Goal: Task Accomplishment & Management: Use online tool/utility

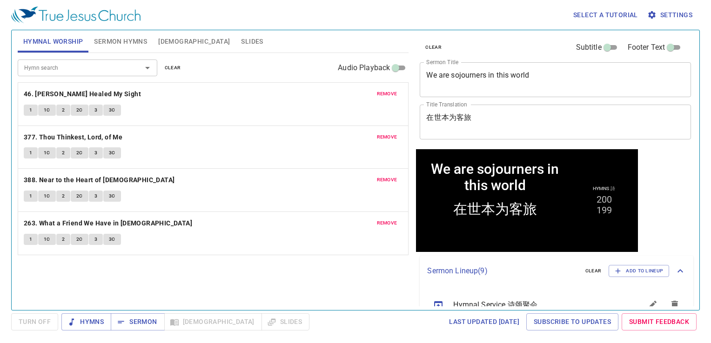
click at [385, 95] on span "remove" at bounding box center [387, 94] width 20 height 8
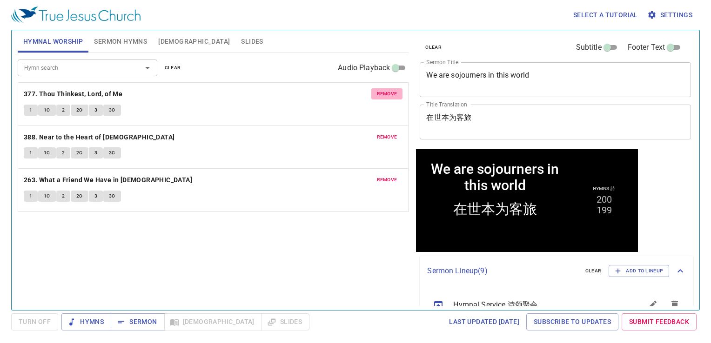
click at [385, 95] on span "remove" at bounding box center [387, 94] width 20 height 8
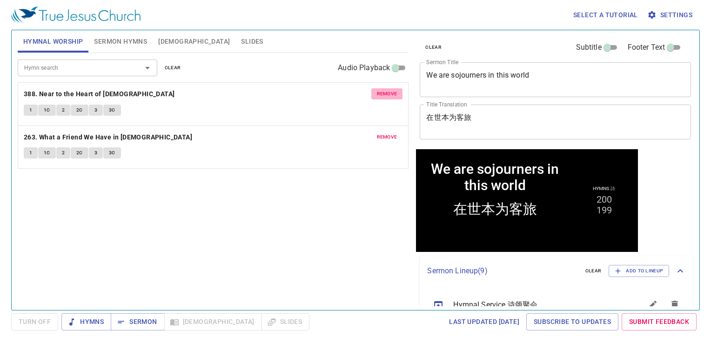
click at [385, 95] on span "remove" at bounding box center [387, 94] width 20 height 8
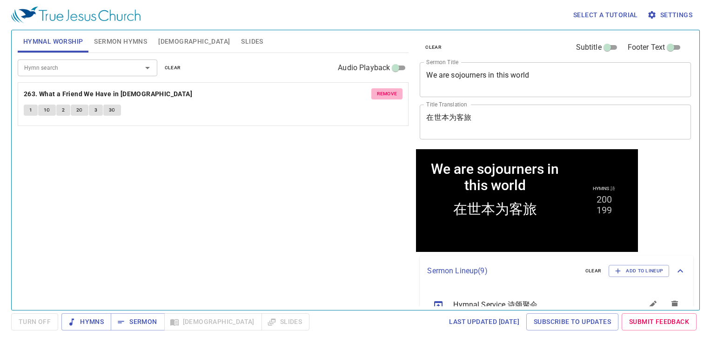
click at [387, 92] on span "remove" at bounding box center [387, 94] width 20 height 8
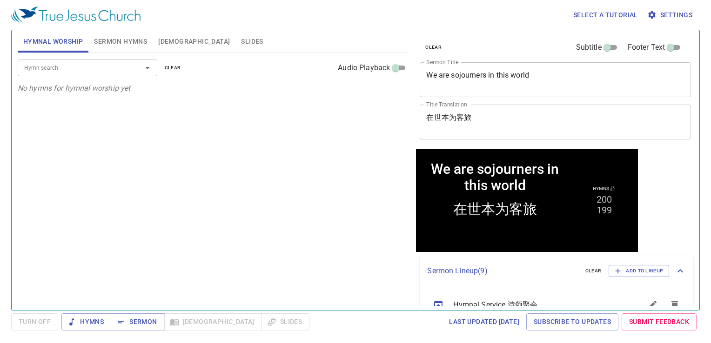
drag, startPoint x: 119, startPoint y: 28, endPoint x: 136, endPoint y: 34, distance: 17.5
click at [121, 28] on div "Select a tutorial Settings" at bounding box center [353, 15] width 685 height 30
click at [134, 44] on span "Sermon Hymns" at bounding box center [120, 42] width 53 height 12
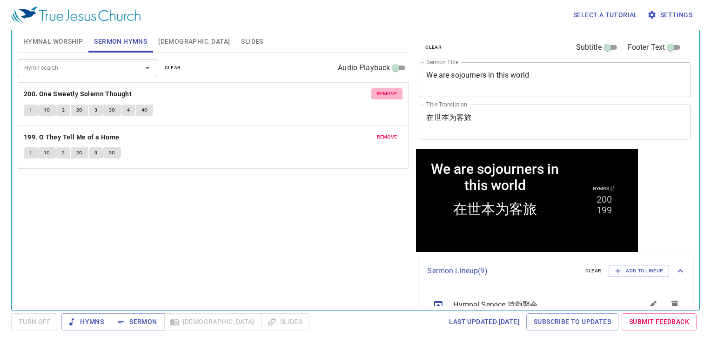
click at [385, 96] on span "remove" at bounding box center [387, 94] width 20 height 8
click at [385, 133] on span "remove" at bounding box center [387, 137] width 20 height 8
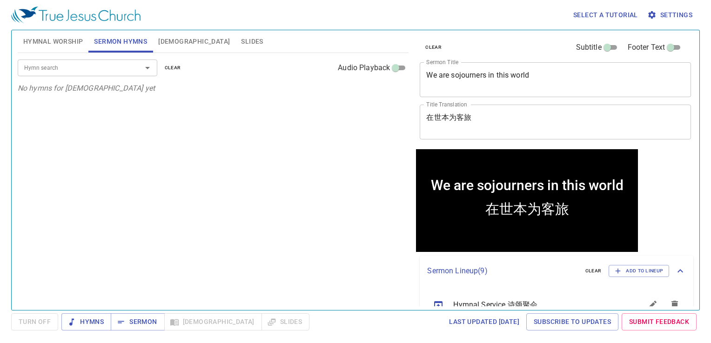
click at [241, 46] on span "Slides" at bounding box center [252, 42] width 22 height 12
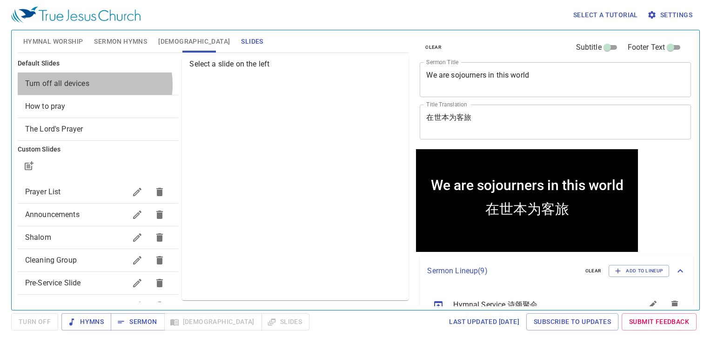
click at [89, 85] on span "Turn off all devices" at bounding box center [98, 83] width 146 height 11
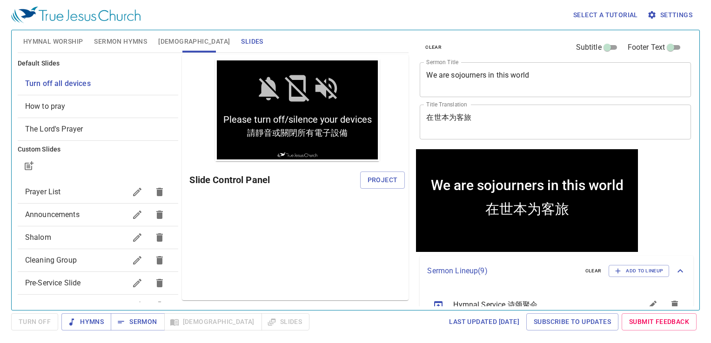
drag, startPoint x: 373, startPoint y: 187, endPoint x: 373, endPoint y: 182, distance: 5.6
click at [373, 182] on button "Project" at bounding box center [382, 180] width 45 height 17
click at [72, 38] on span "Hymnal Worship" at bounding box center [53, 42] width 60 height 12
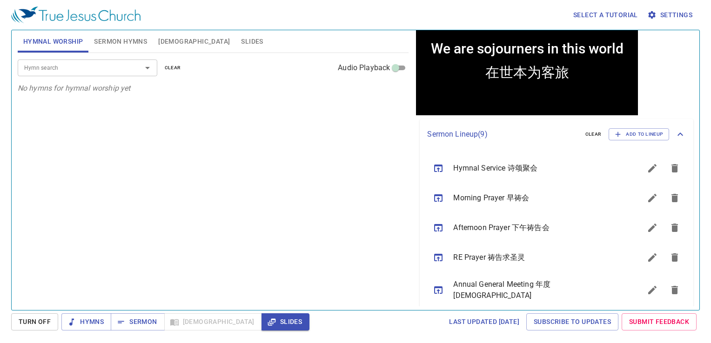
scroll to position [140, 0]
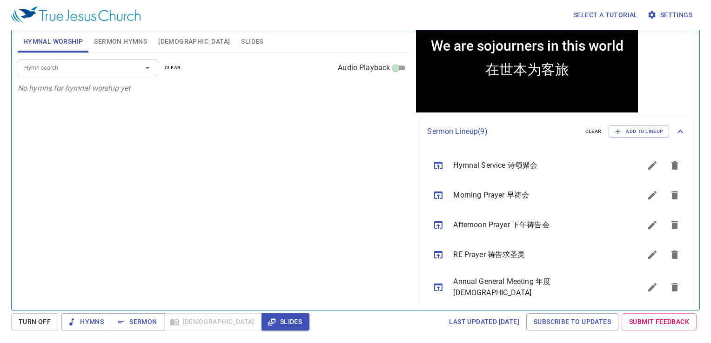
drag, startPoint x: 281, startPoint y: 155, endPoint x: 282, endPoint y: 148, distance: 8.0
click at [281, 150] on div "Hymn search Hymn search clear Audio Playback No hymns for hymnal worship yet" at bounding box center [213, 177] width 391 height 249
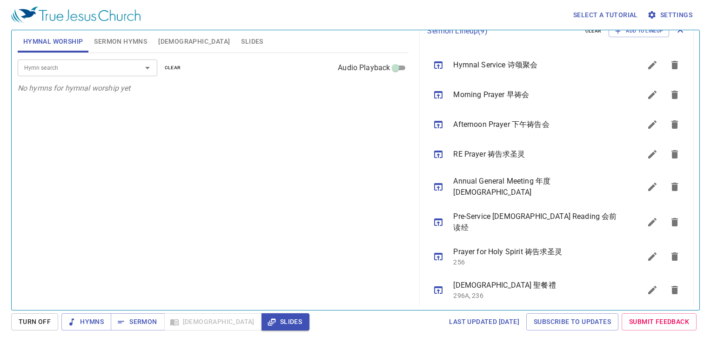
scroll to position [270, 0]
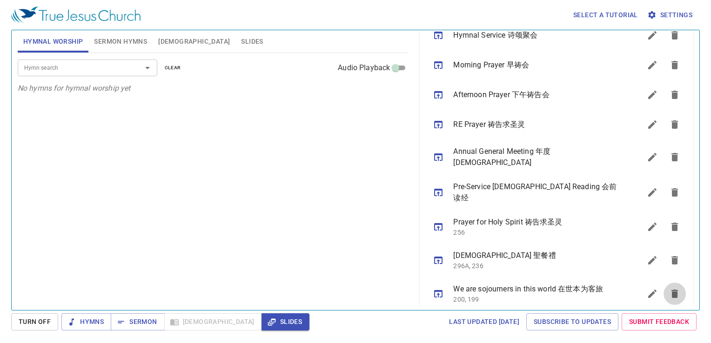
click at [672, 290] on icon "sermon lineup list" at bounding box center [675, 294] width 7 height 8
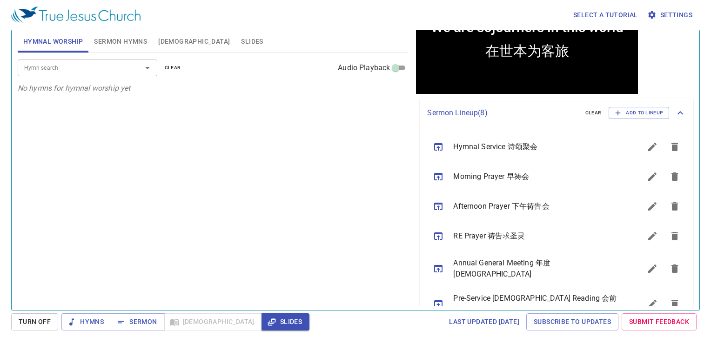
scroll to position [0, 0]
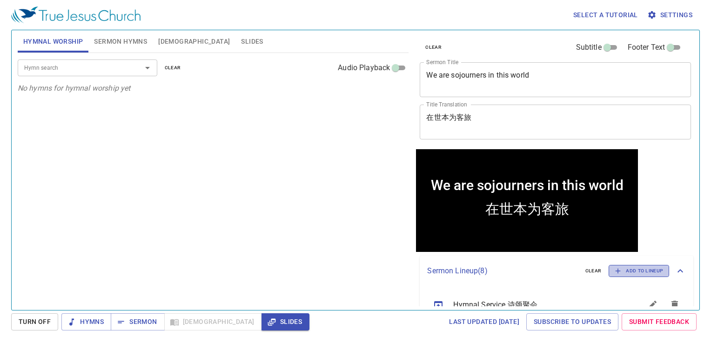
click at [625, 270] on span "Add to Lineup" at bounding box center [639, 271] width 48 height 8
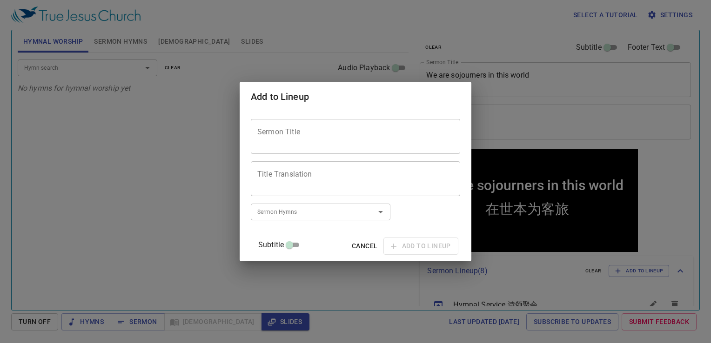
drag, startPoint x: 330, startPoint y: 131, endPoint x: 326, endPoint y: 128, distance: 5.7
click at [330, 129] on textarea "Sermon Title" at bounding box center [355, 137] width 196 height 18
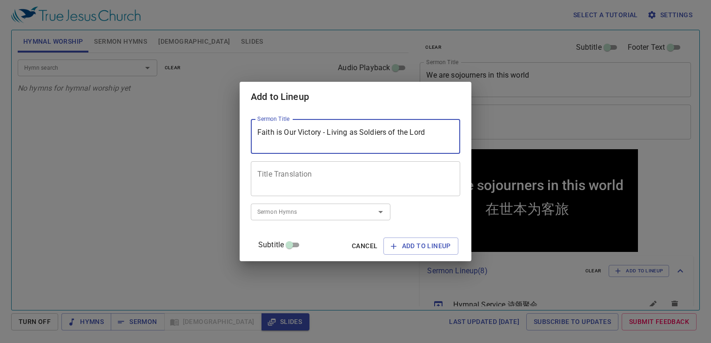
type textarea "Faith is Our Victory - Living as Soldiers of the Lord"
click at [307, 216] on input "Sermon Hymns" at bounding box center [307, 212] width 107 height 11
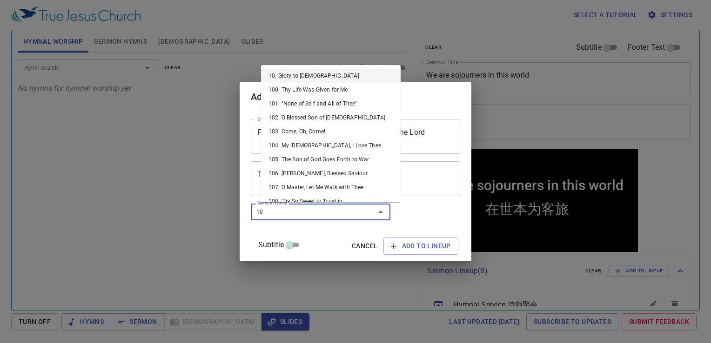
type input "105"
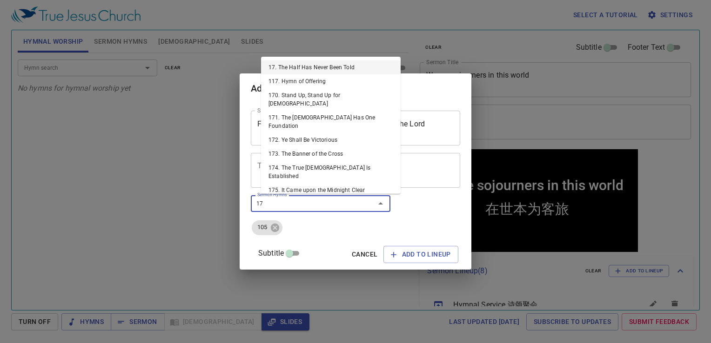
type input "170"
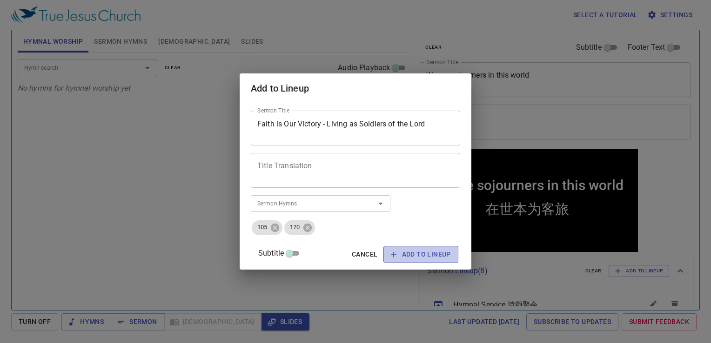
click at [417, 253] on span "Add to Lineup" at bounding box center [421, 255] width 60 height 12
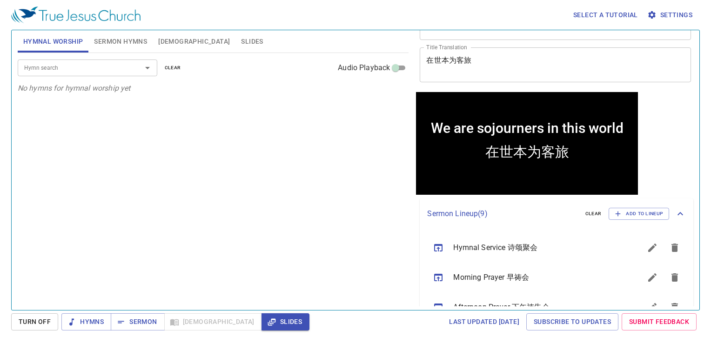
scroll to position [281, 0]
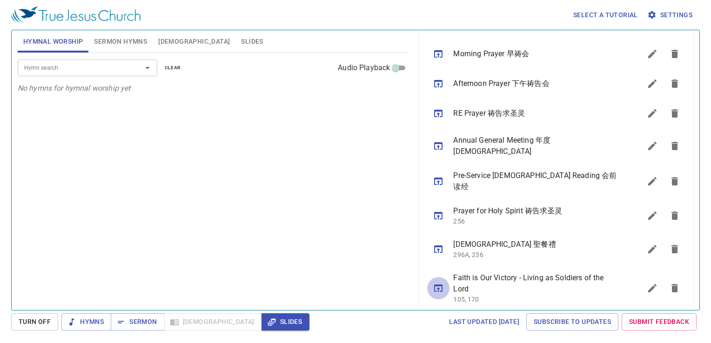
click at [436, 283] on icon "sermon lineup list" at bounding box center [438, 288] width 11 height 11
click at [137, 323] on span "Sermon" at bounding box center [137, 323] width 39 height 12
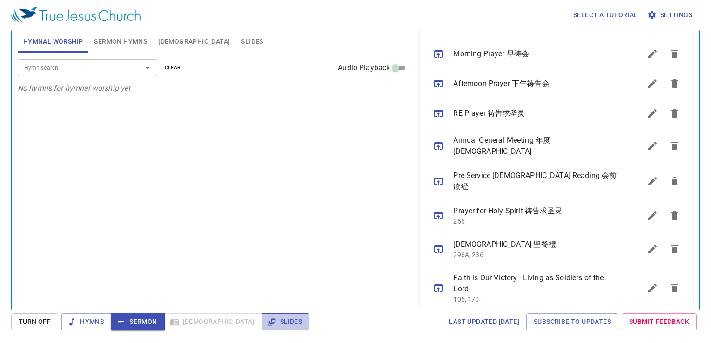
click at [269, 322] on span "Slides" at bounding box center [285, 323] width 33 height 12
click at [647, 283] on icon "sermon lineup list" at bounding box center [652, 288] width 11 height 11
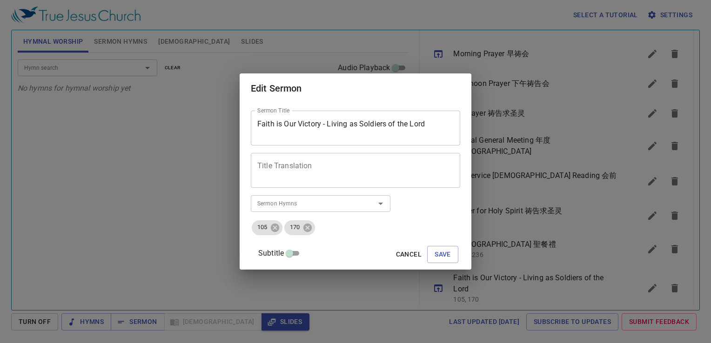
click at [307, 180] on div "Title Translation" at bounding box center [355, 170] width 209 height 35
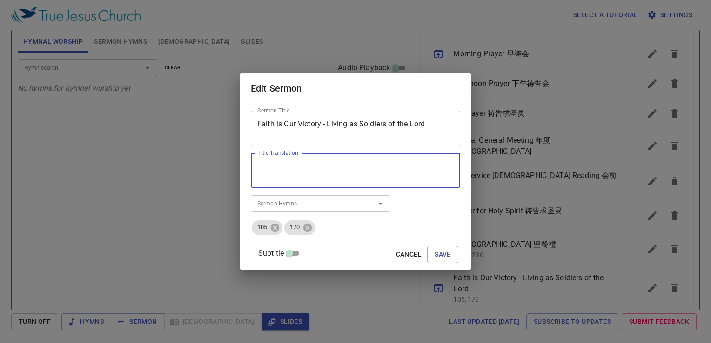
paste textarea "信心是我們的得勝 —— 作主的精兵而活"
drag, startPoint x: 268, startPoint y: 176, endPoint x: 284, endPoint y: 188, distance: 20.3
click at [277, 181] on div "信心是我們的得勝 —— 作主的精兵而活 Title Translation" at bounding box center [355, 170] width 209 height 35
type textarea "信心是我們的得勝 —作主的精兵而活"
click at [435, 254] on span "Save" at bounding box center [443, 255] width 16 height 12
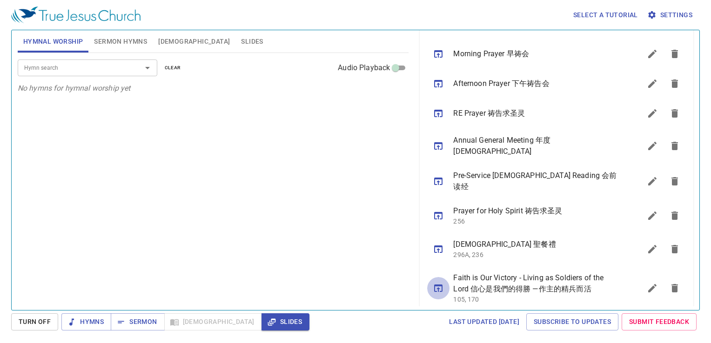
click at [442, 285] on icon "sermon lineup list" at bounding box center [438, 288] width 8 height 7
drag, startPoint x: 147, startPoint y: 315, endPoint x: 142, endPoint y: 317, distance: 5.0
click at [144, 316] on button "Sermon" at bounding box center [138, 322] width 54 height 17
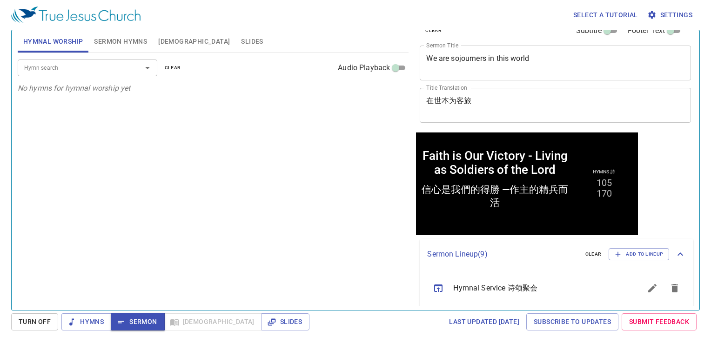
scroll to position [0, 0]
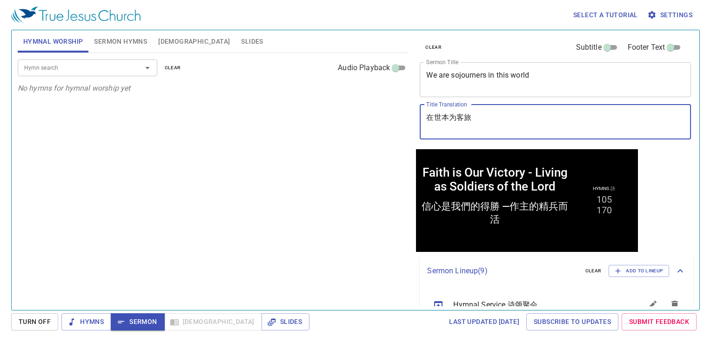
click at [559, 121] on textarea "信心是我們的得勝 —作主的精兵而活" at bounding box center [555, 122] width 258 height 18
type textarea "信"
type textarea "xin"
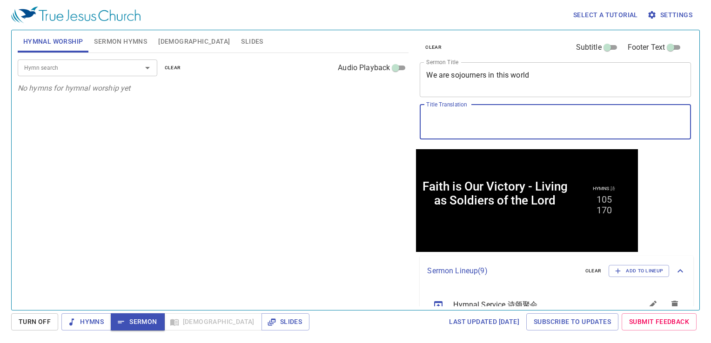
click at [457, 116] on textarea "Title Translation" at bounding box center [555, 122] width 258 height 18
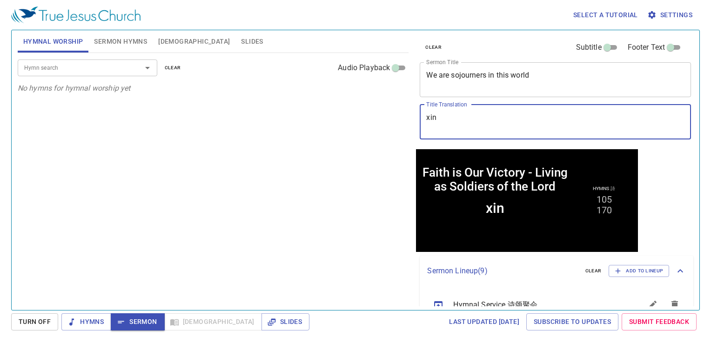
type textarea "xing"
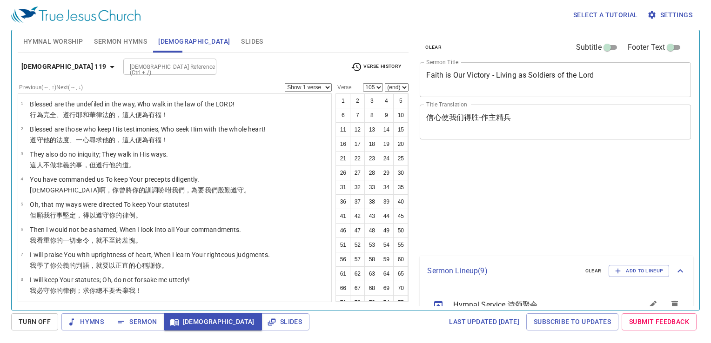
select select "105"
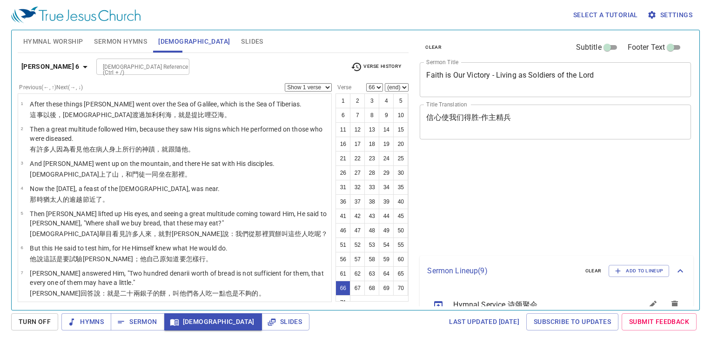
select select "66"
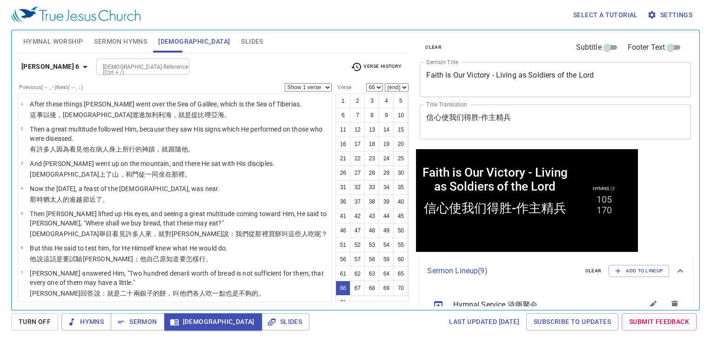
scroll to position [51, 0]
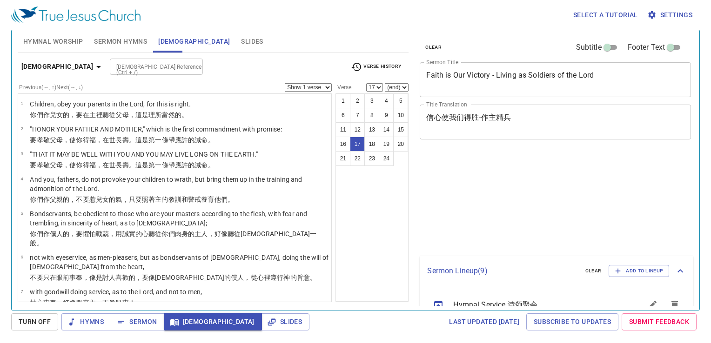
select select "17"
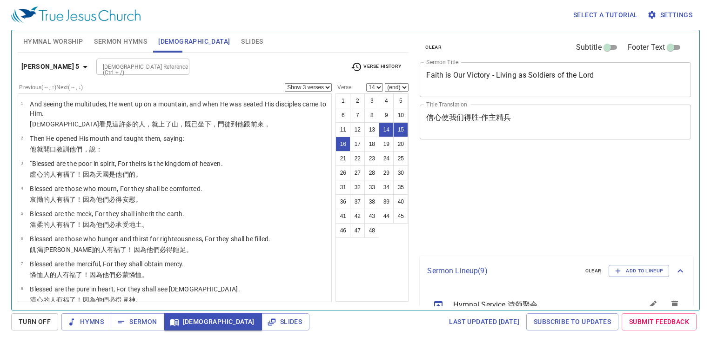
select select "3"
select select "14"
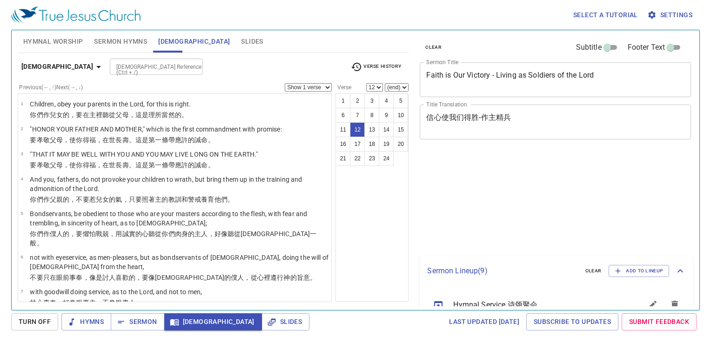
select select "12"
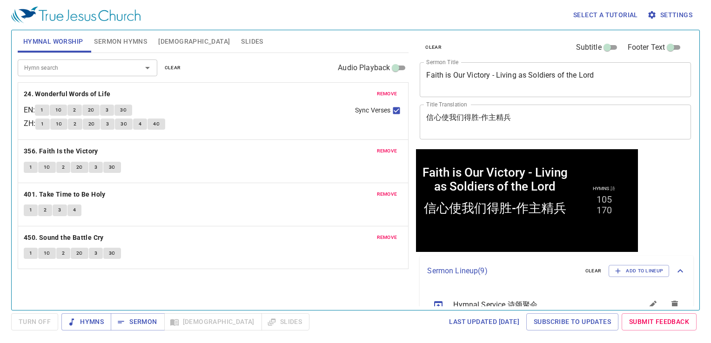
click at [241, 36] on span "Slides" at bounding box center [252, 42] width 22 height 12
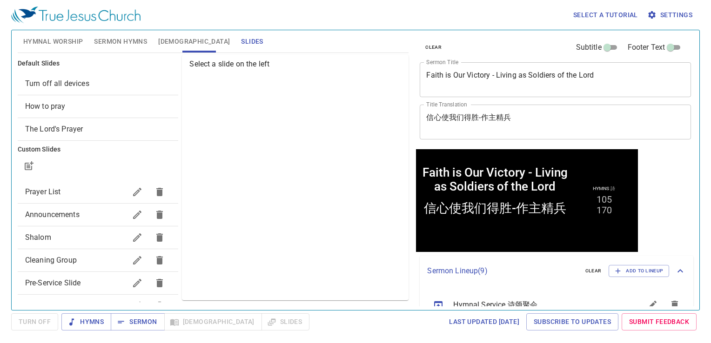
drag, startPoint x: 64, startPoint y: 189, endPoint x: 71, endPoint y: 191, distance: 7.7
click at [64, 189] on span "Prayer List" at bounding box center [75, 192] width 101 height 11
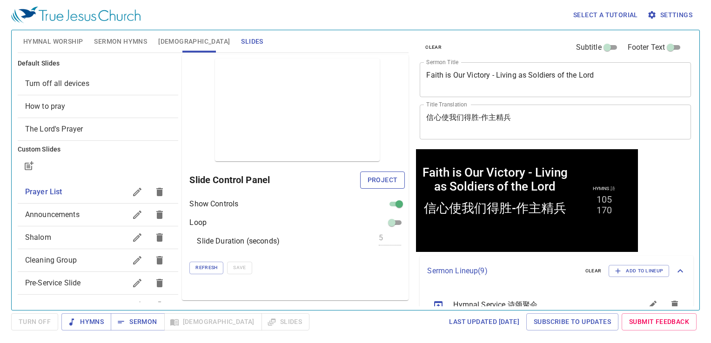
click at [384, 177] on span "Project" at bounding box center [383, 181] width 30 height 12
click at [61, 242] on span "Shalom" at bounding box center [75, 237] width 101 height 11
checkbox input "false"
click at [382, 180] on span "Project" at bounding box center [383, 181] width 30 height 12
